Goal: Find contact information: Find contact information

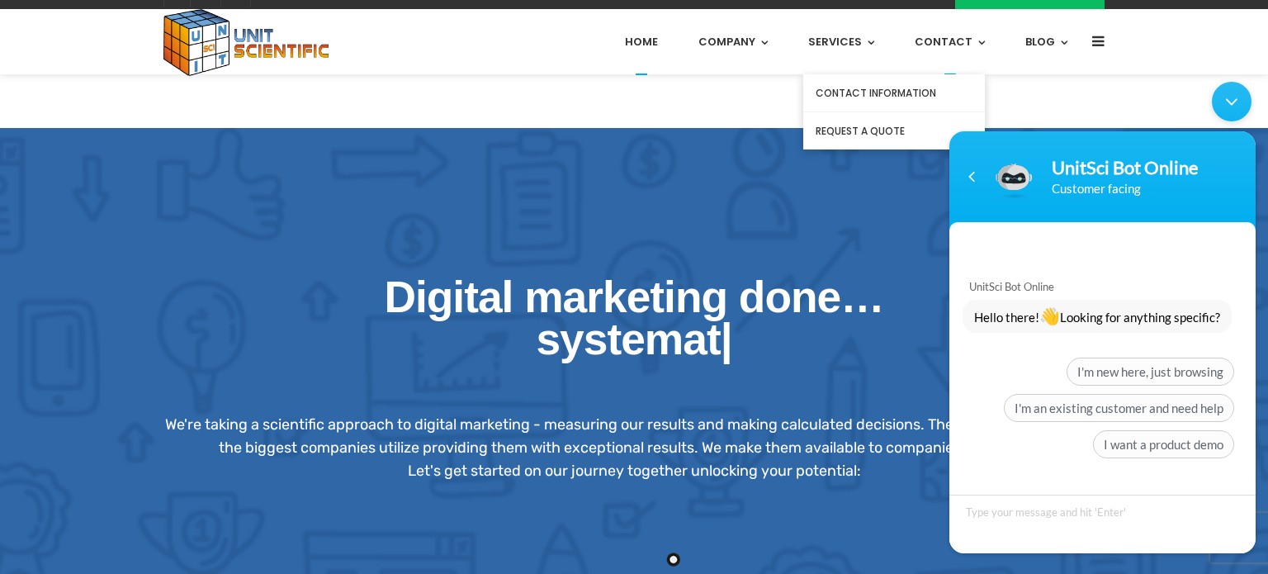
scroll to position [30, 0]
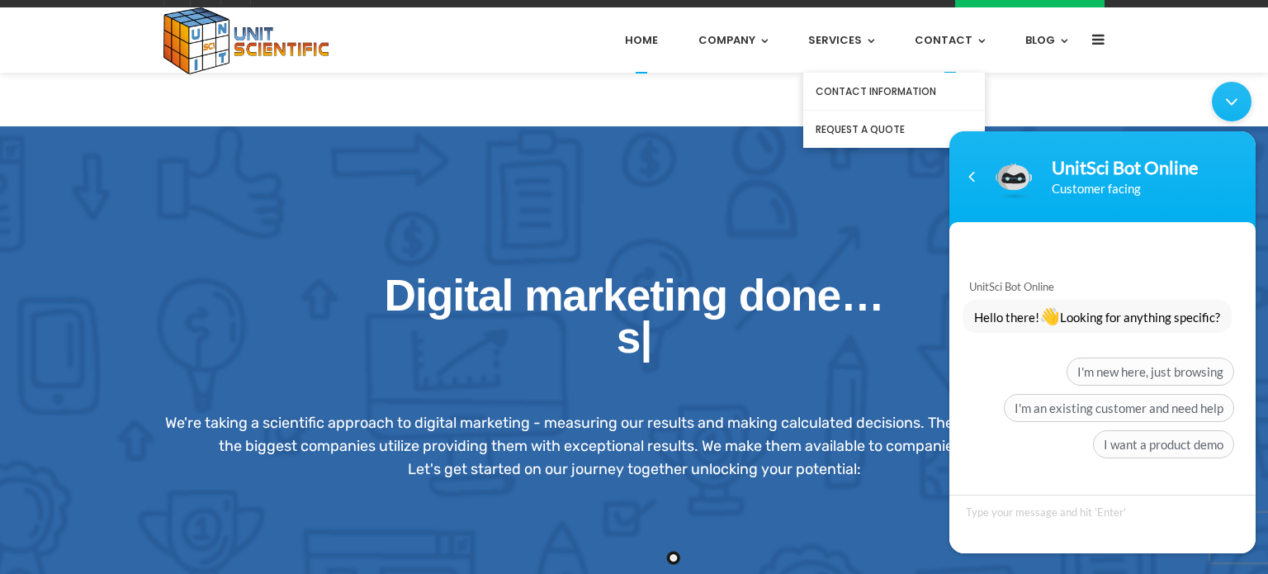
click at [936, 40] on link "Contact" at bounding box center [950, 39] width 70 height 65
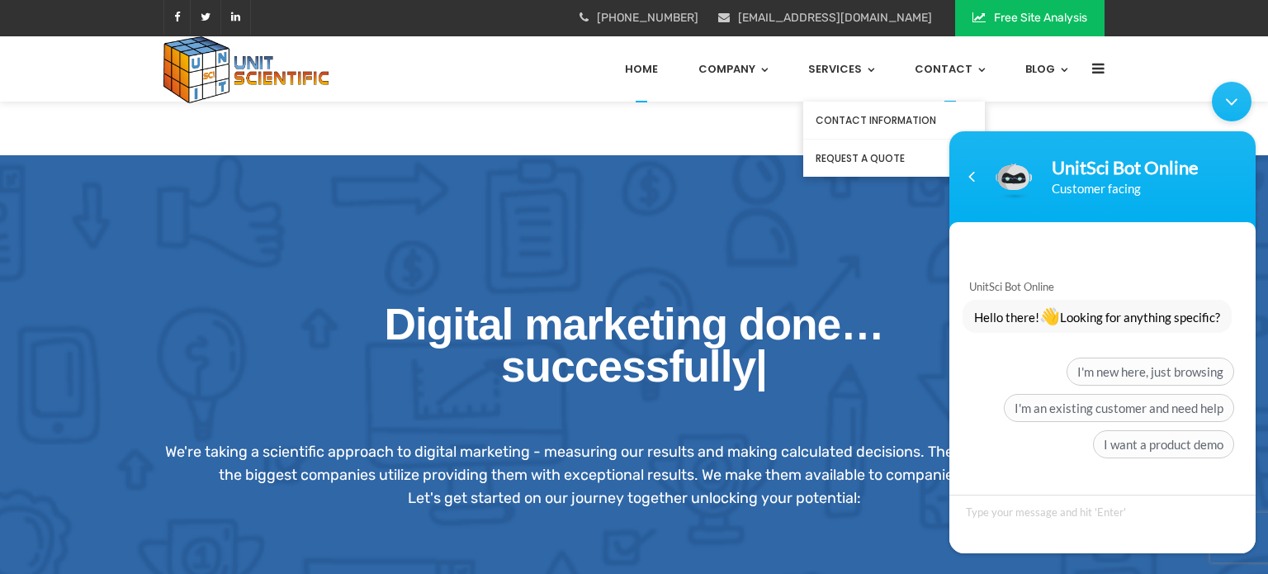
click at [852, 116] on link "Contact Information" at bounding box center [894, 121] width 182 height 38
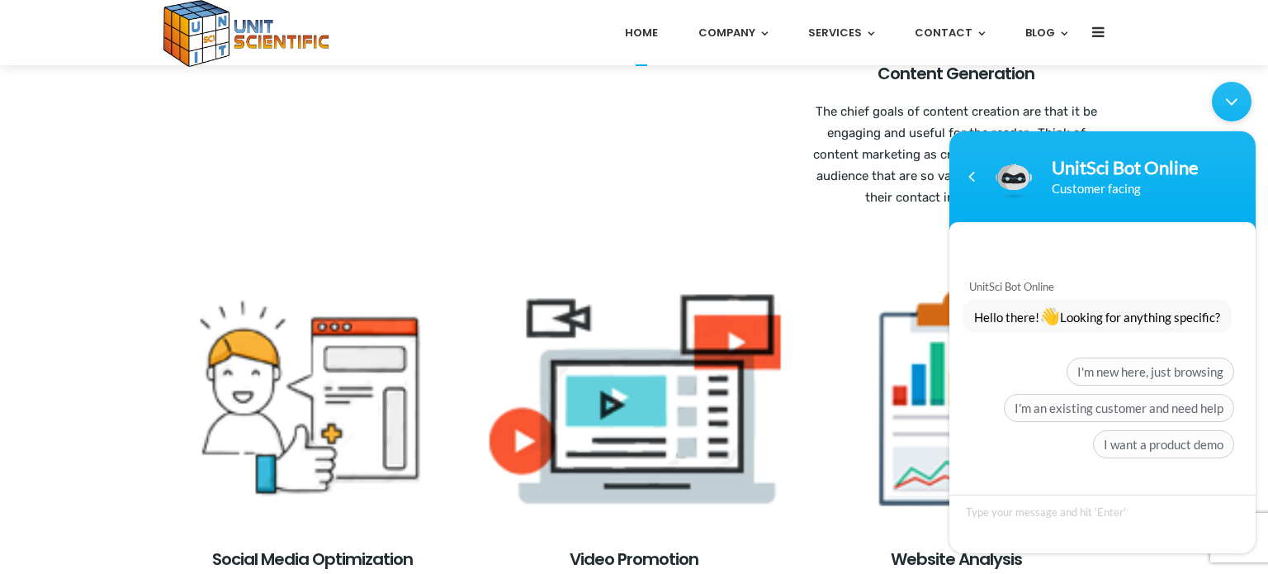
scroll to position [1215, 0]
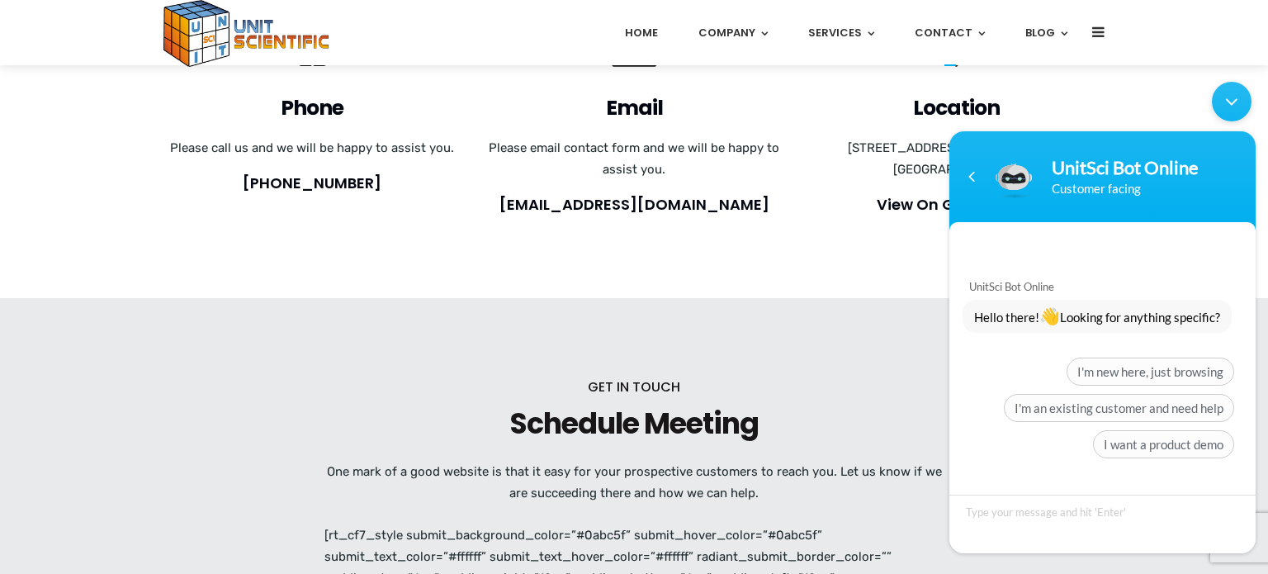
scroll to position [363, 0]
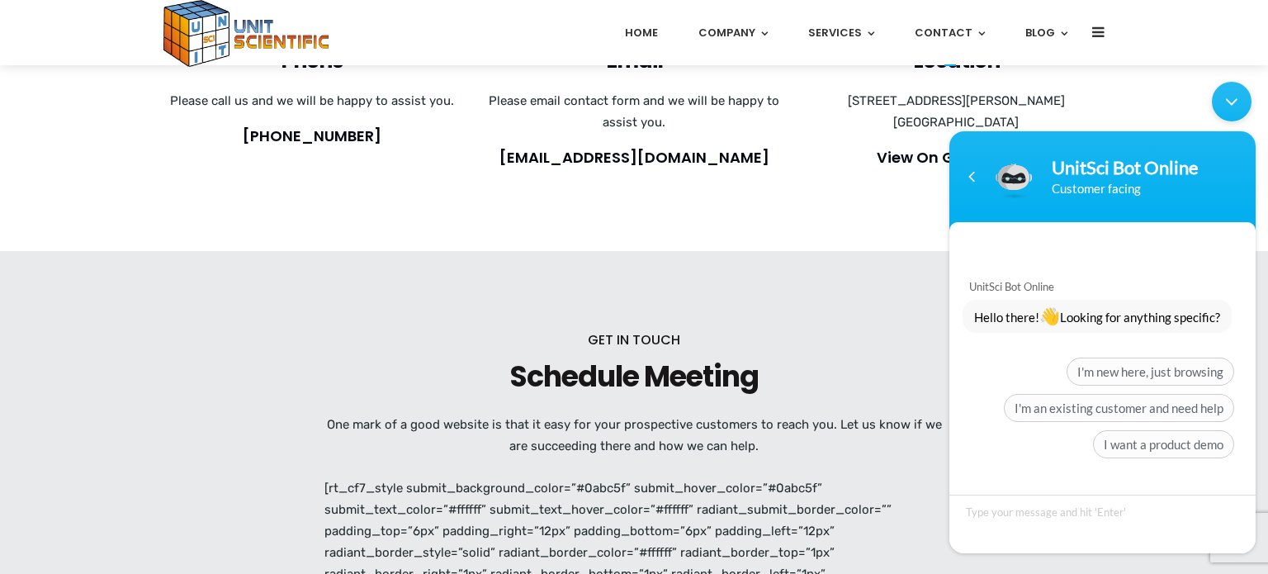
scroll to position [408, 0]
